Goal: Transaction & Acquisition: Purchase product/service

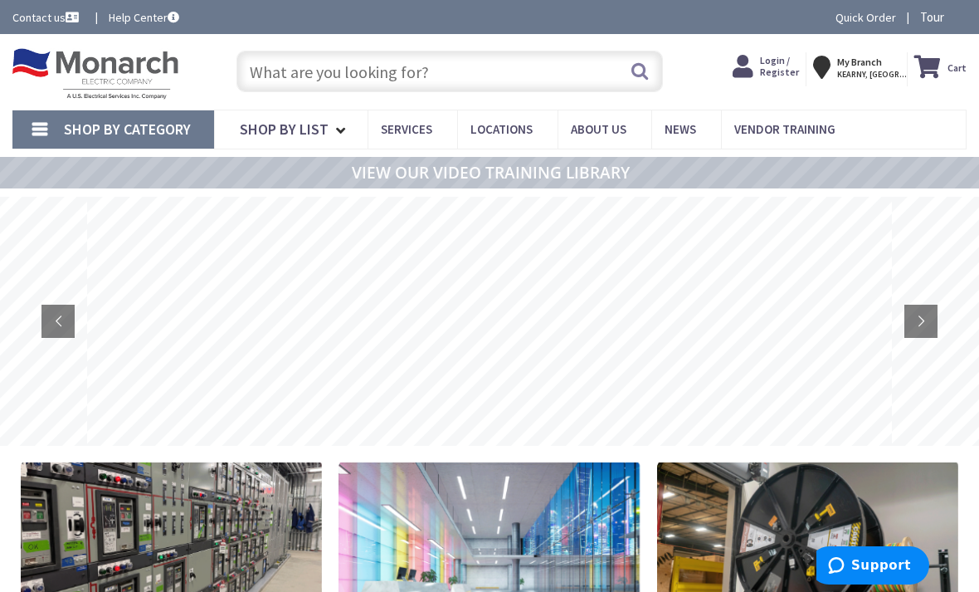
click at [499, 66] on input "text" at bounding box center [450, 71] width 427 height 41
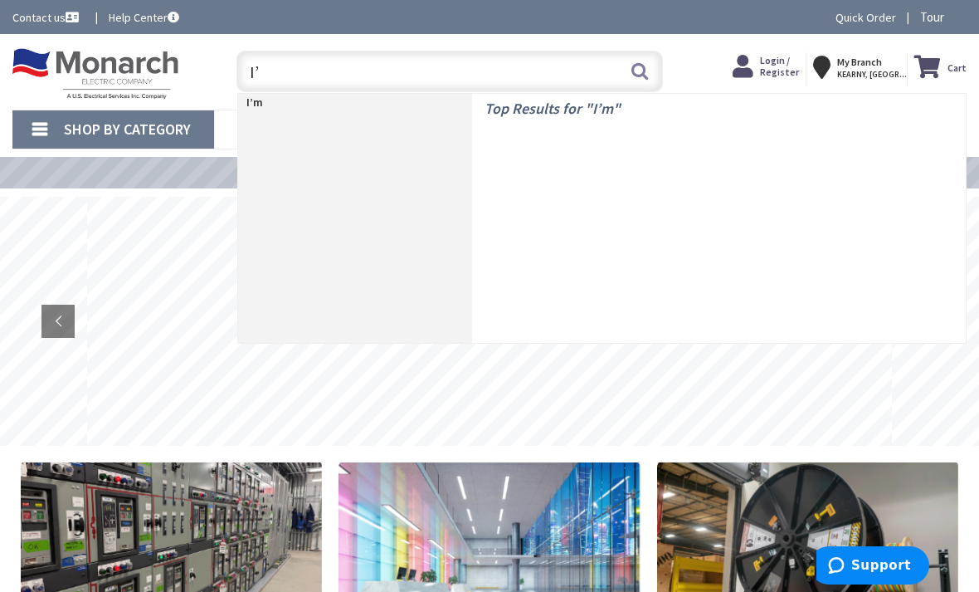
type input "I"
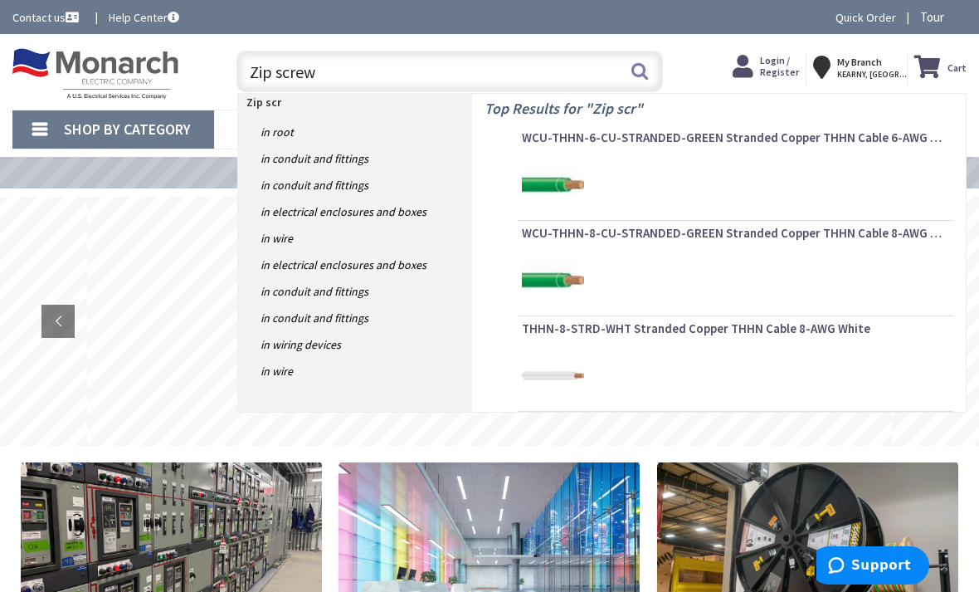
type input "Zip screws"
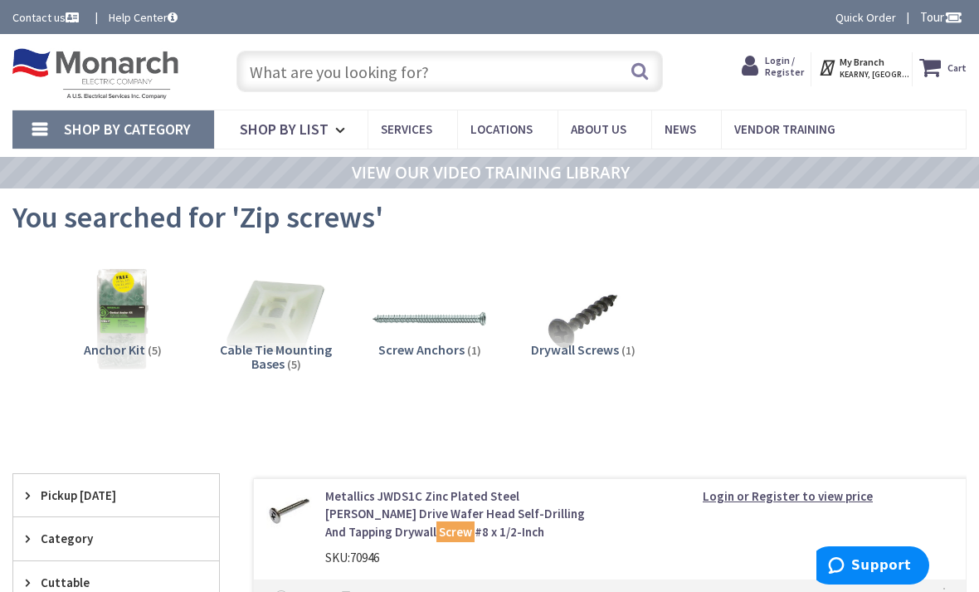
click at [466, 71] on input "text" at bounding box center [450, 71] width 427 height 41
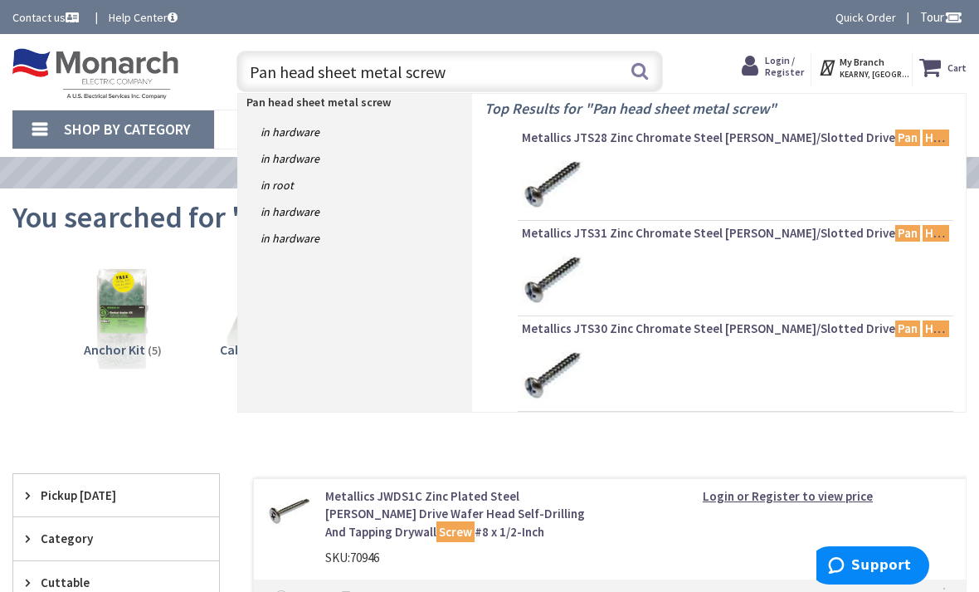
type input "Pan head sheet metal screws"
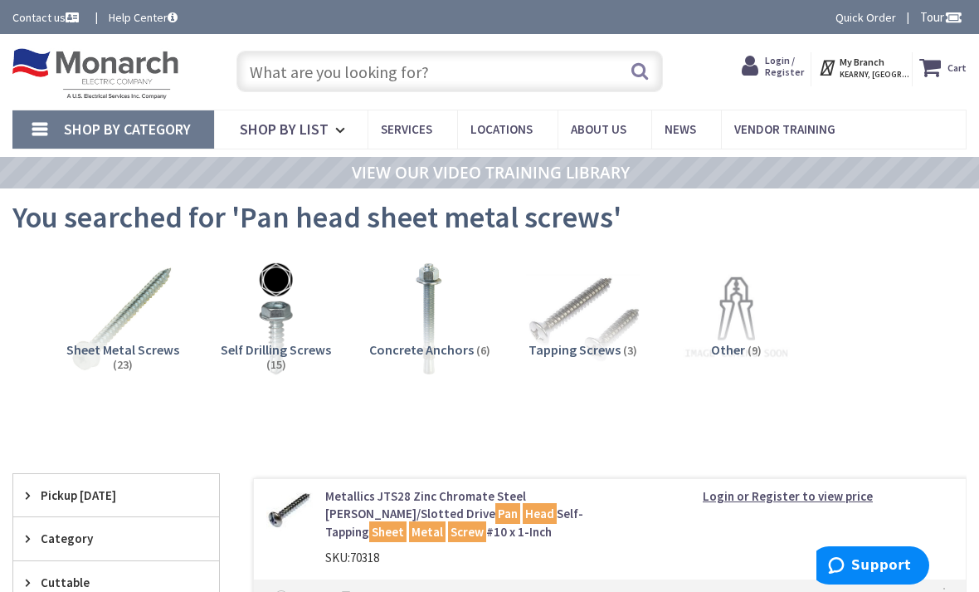
click at [261, 359] on h5 "Self Drilling Screws (15)" at bounding box center [275, 357] width 127 height 29
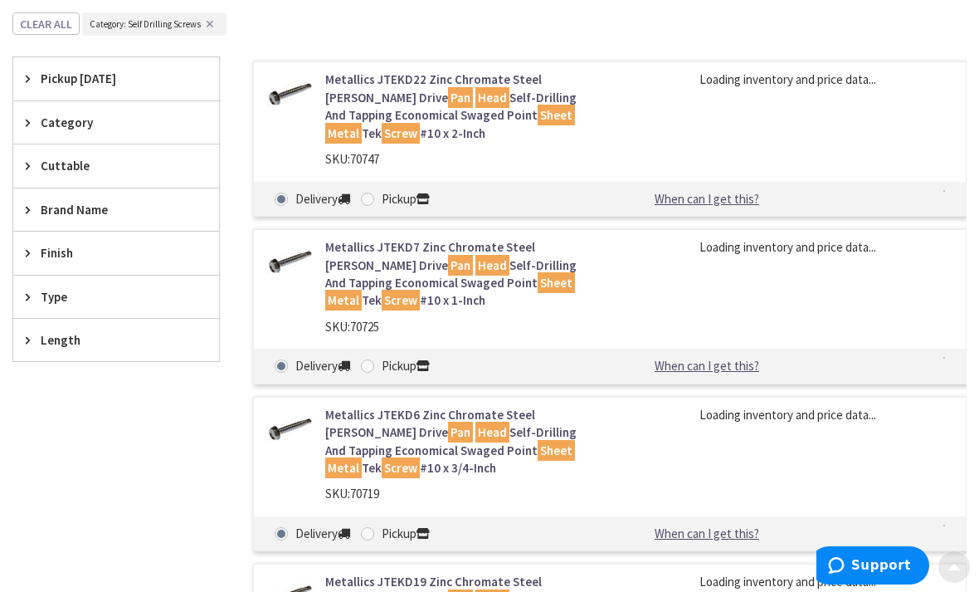
scroll to position [441, 0]
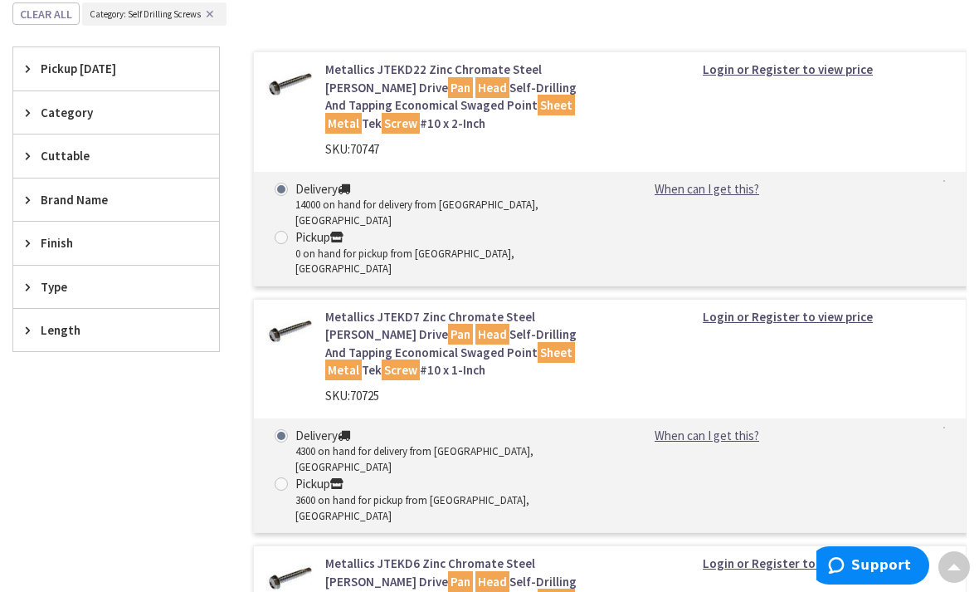
click at [29, 292] on div "Type" at bounding box center [116, 287] width 206 height 42
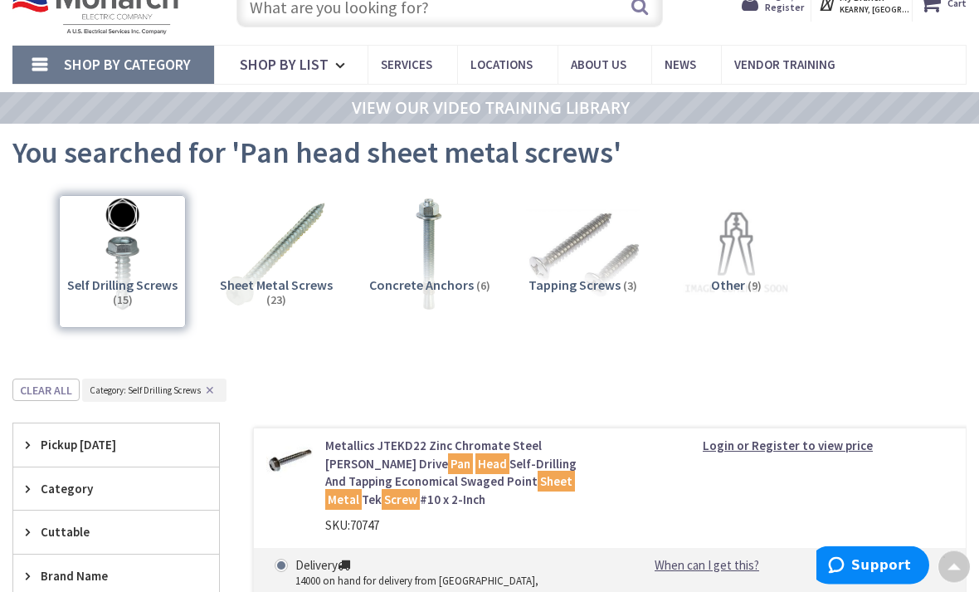
scroll to position [0, 0]
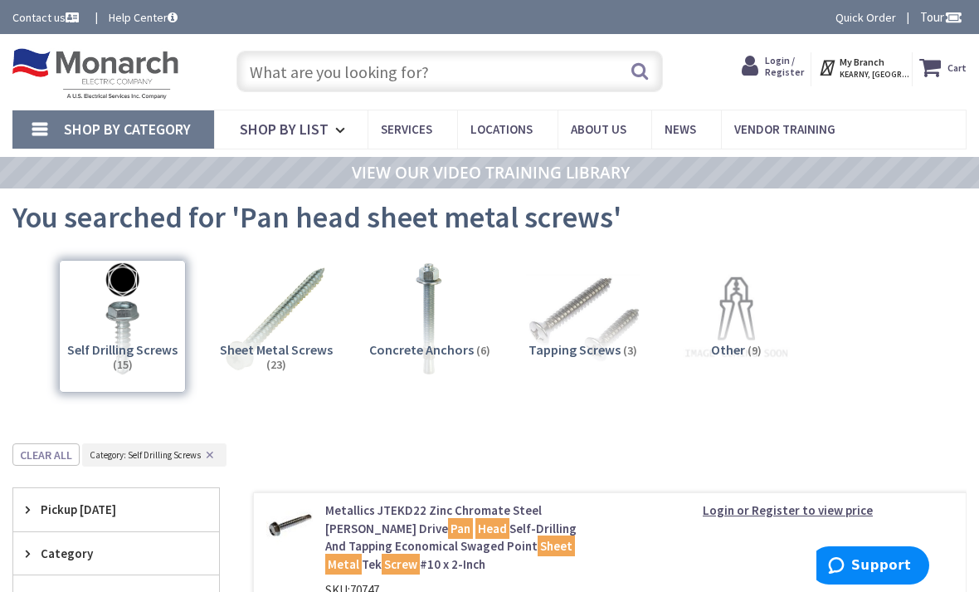
click at [737, 304] on img at bounding box center [737, 318] width 115 height 115
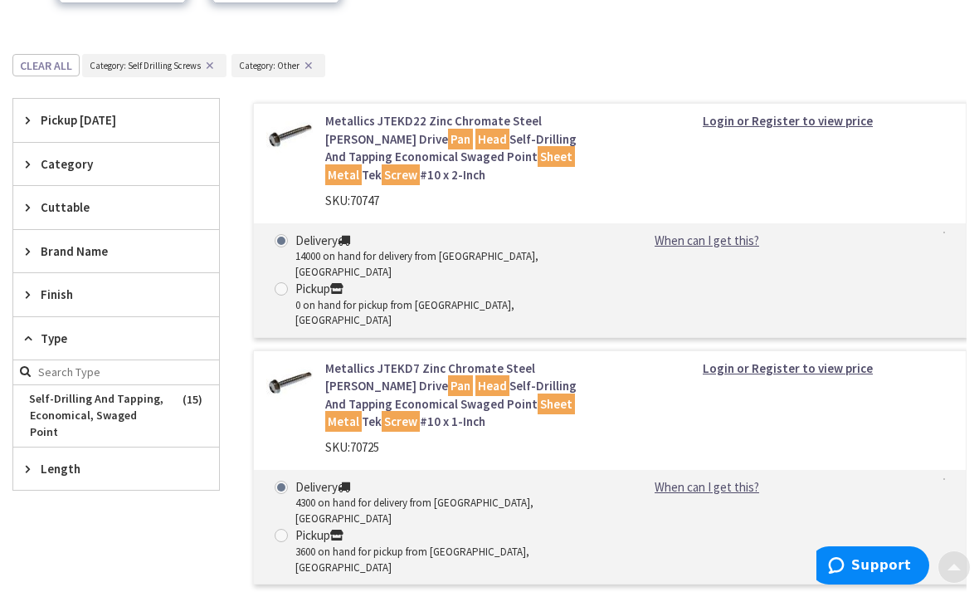
scroll to position [441, 0]
